Goal: Information Seeking & Learning: Learn about a topic

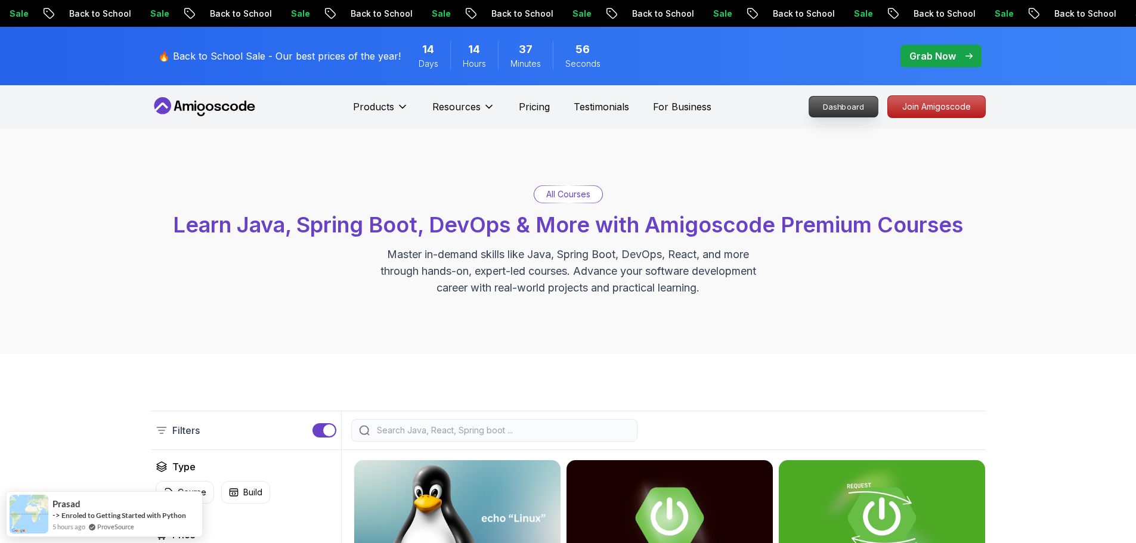
click at [847, 104] on p "Dashboard" at bounding box center [843, 107] width 69 height 20
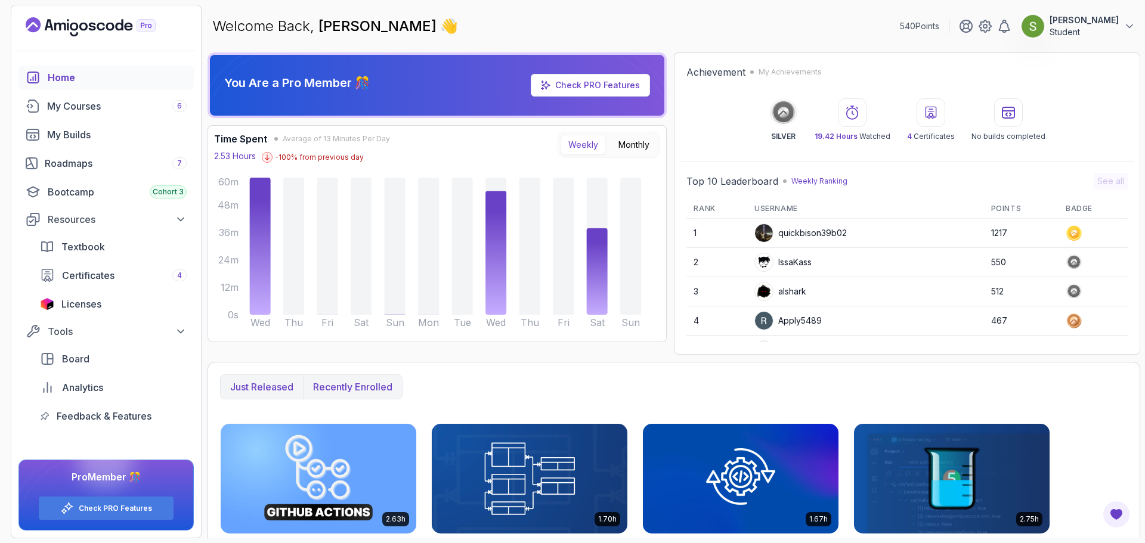
click at [348, 391] on p "Recently enrolled" at bounding box center [352, 387] width 79 height 14
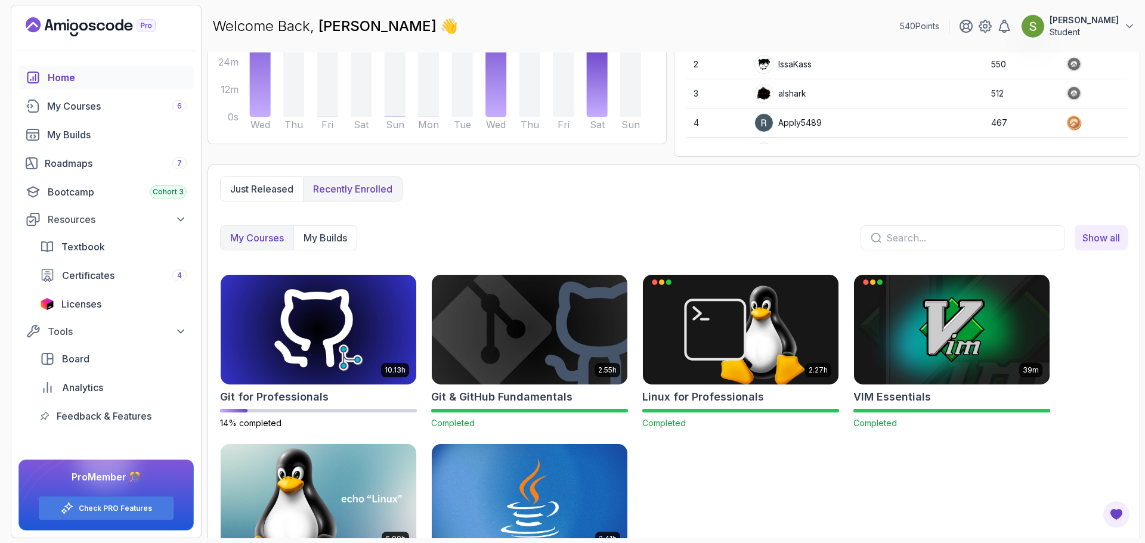
scroll to position [200, 0]
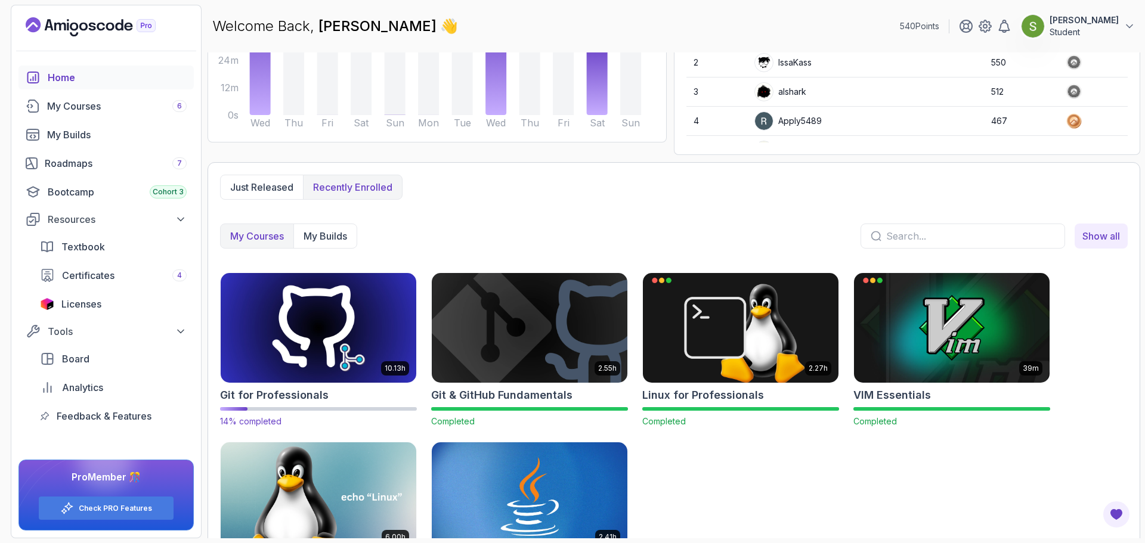
click at [320, 335] on img at bounding box center [318, 327] width 205 height 115
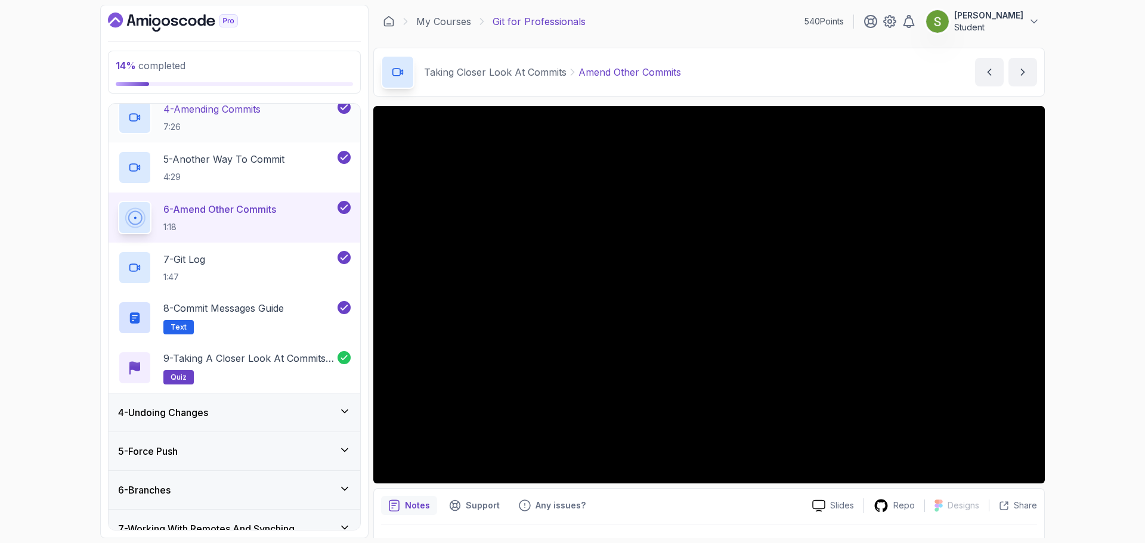
scroll to position [283, 0]
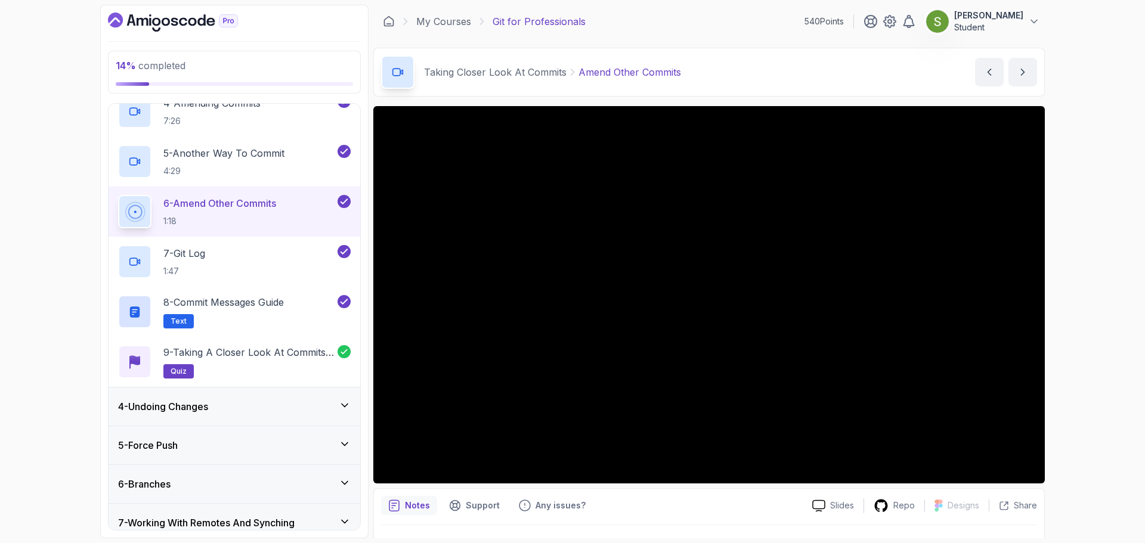
click at [295, 401] on div "4 - Undoing Changes" at bounding box center [234, 407] width 233 height 14
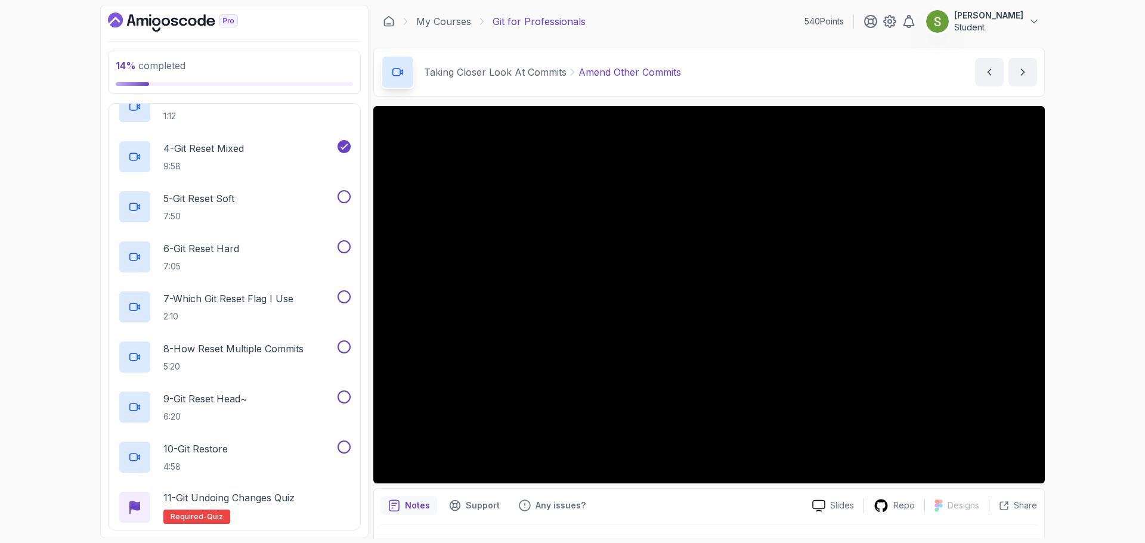
scroll to position [273, 0]
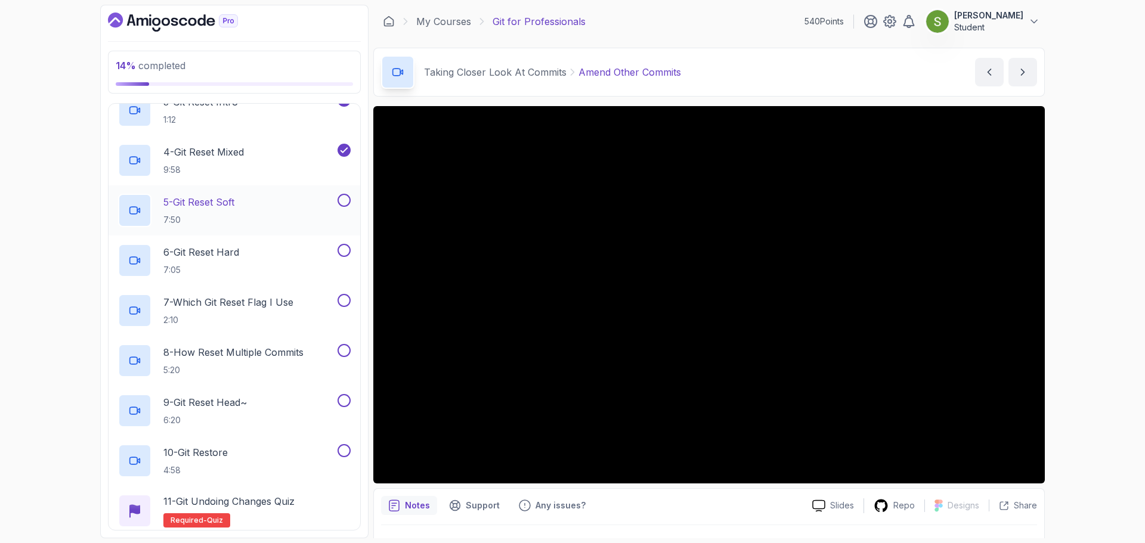
click at [273, 204] on div "5 - Git Reset Soft 7:50" at bounding box center [226, 210] width 217 height 33
click at [118, 194] on button "5 - Git Reset Soft 7:50" at bounding box center [234, 210] width 233 height 33
